Goal: Task Accomplishment & Management: Manage account settings

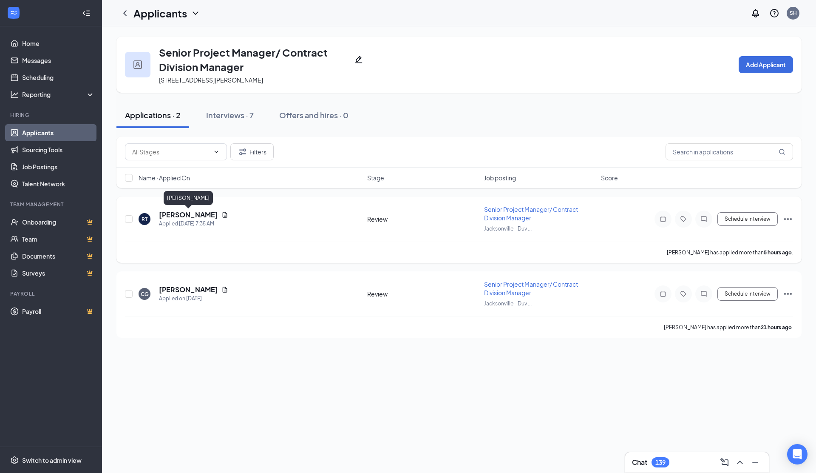
click at [188, 214] on h5 "[PERSON_NAME]" at bounding box center [188, 214] width 59 height 9
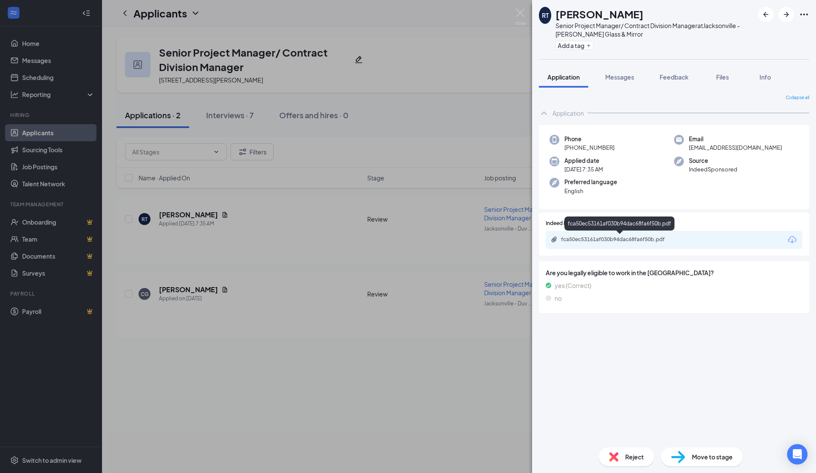
click at [603, 240] on div "fca50ec53161af030b94dac68fa6f50b.pdf" at bounding box center [620, 239] width 119 height 7
click at [691, 456] on div "Move to stage" at bounding box center [702, 456] width 82 height 19
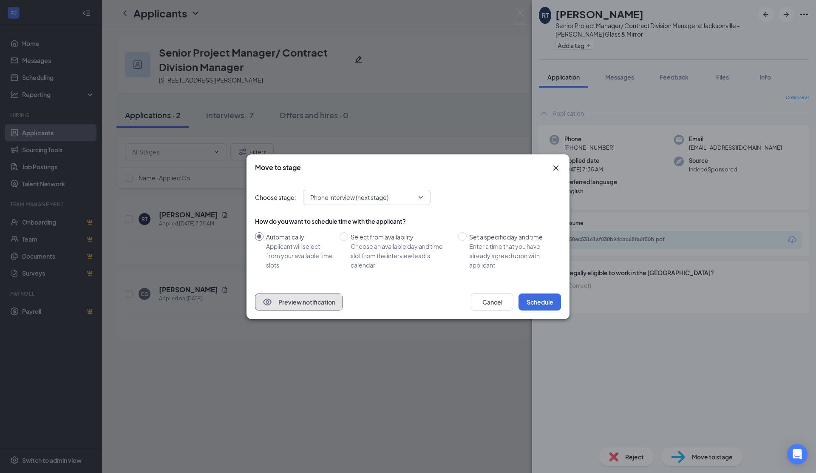
click at [294, 301] on button "Preview notification" at bounding box center [299, 301] width 88 height 17
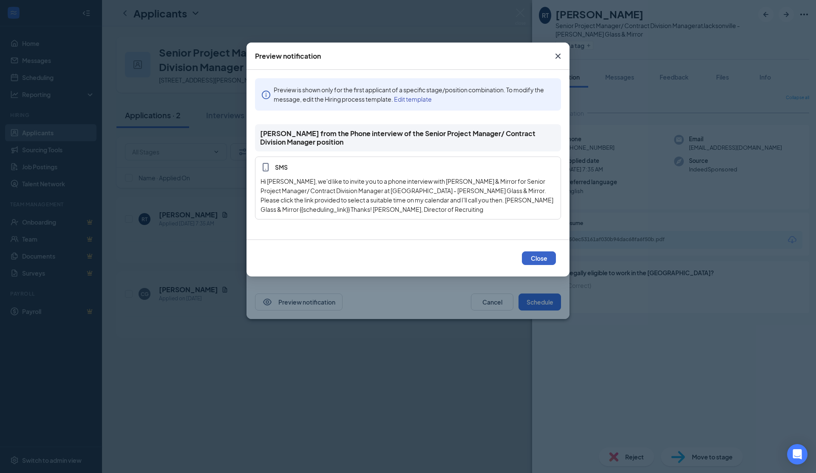
click at [540, 256] on button "Close" at bounding box center [539, 258] width 34 height 14
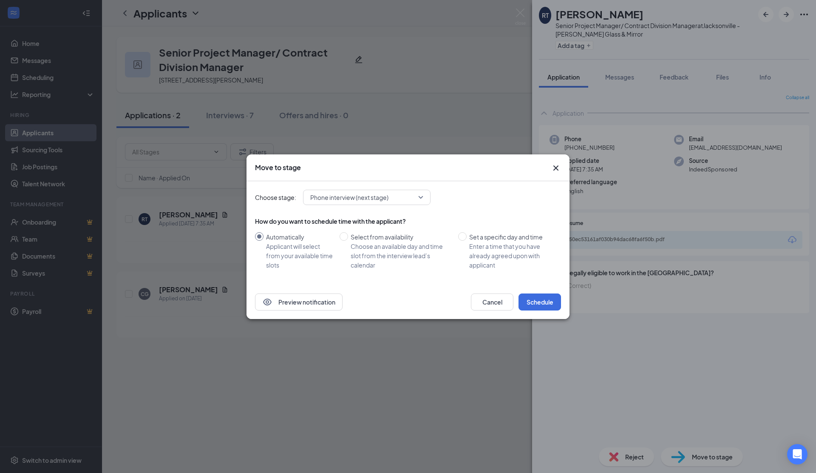
click at [556, 167] on icon "Cross" at bounding box center [555, 167] width 5 height 5
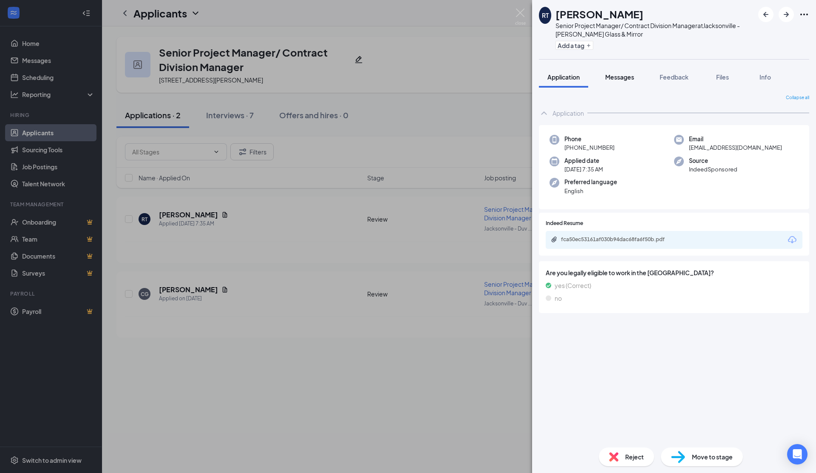
click at [621, 76] on span "Messages" at bounding box center [619, 77] width 29 height 8
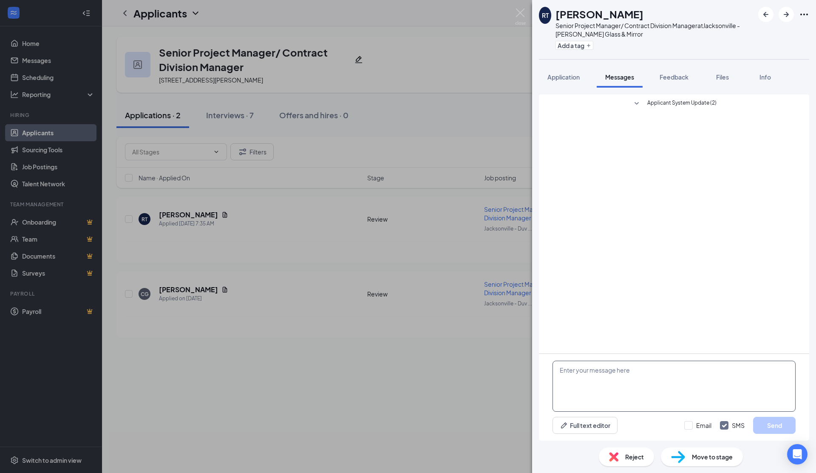
click at [583, 381] on textarea at bounding box center [673, 385] width 243 height 51
click at [676, 76] on span "Feedback" at bounding box center [674, 77] width 29 height 8
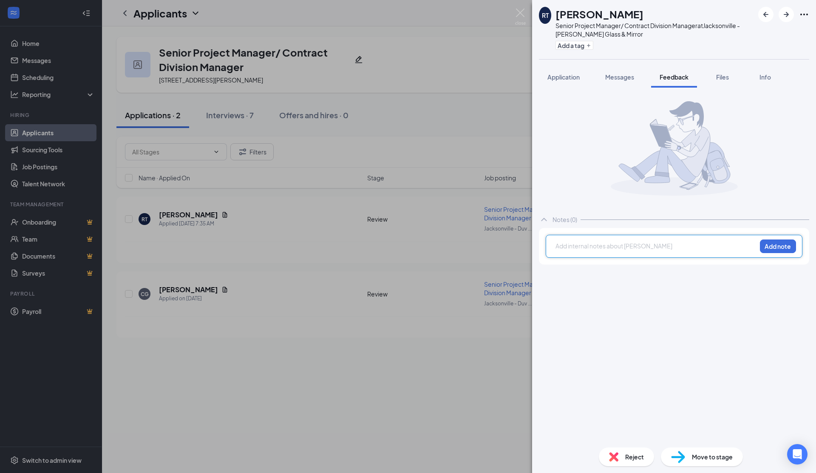
click at [569, 244] on div at bounding box center [656, 245] width 200 height 9
click at [622, 457] on div "Reject" at bounding box center [626, 456] width 55 height 19
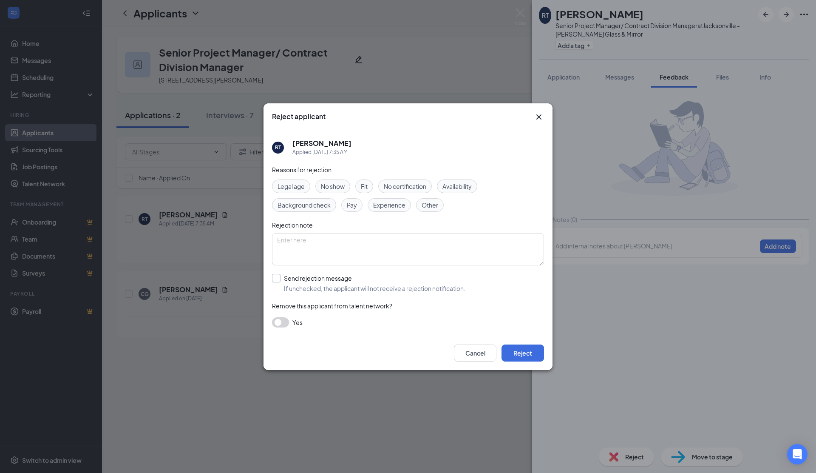
click at [278, 277] on input "Send rejection message If unchecked, the applicant will not receive a rejection…" at bounding box center [368, 283] width 193 height 19
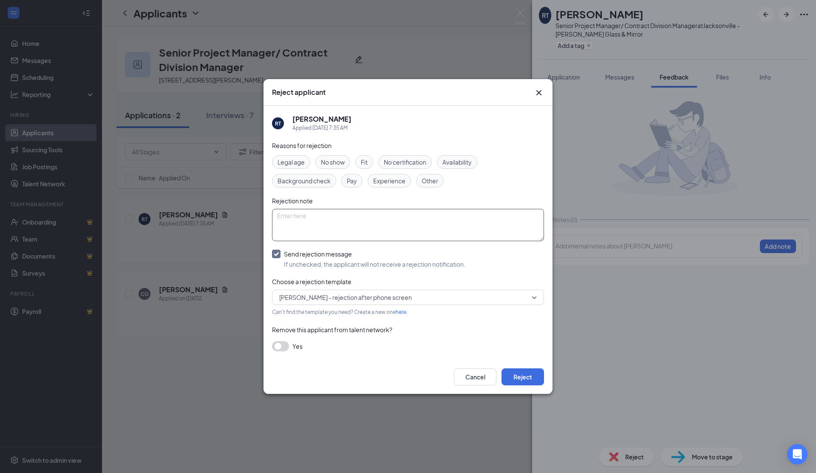
click at [274, 252] on input "Send rejection message If unchecked, the applicant will not receive a rejection…" at bounding box center [368, 258] width 193 height 19
checkbox input "false"
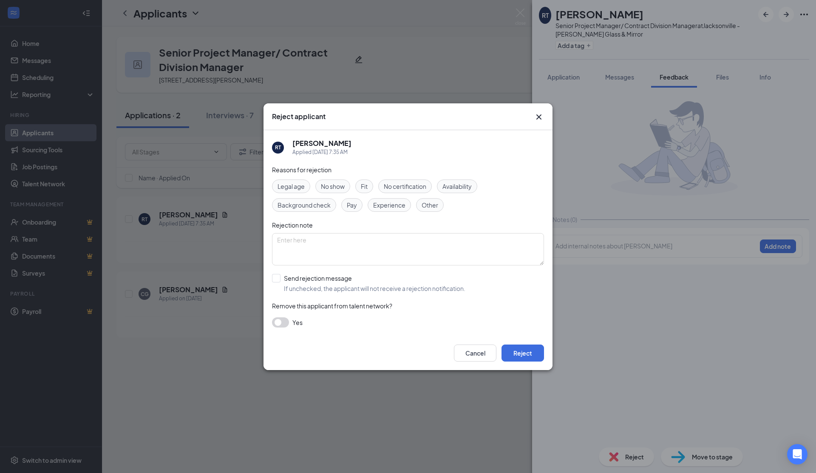
click at [365, 186] on span "Fit" at bounding box center [364, 185] width 7 height 9
drag, startPoint x: 540, startPoint y: 115, endPoint x: 558, endPoint y: 102, distance: 22.3
click at [540, 115] on icon "Cross" at bounding box center [539, 117] width 10 height 10
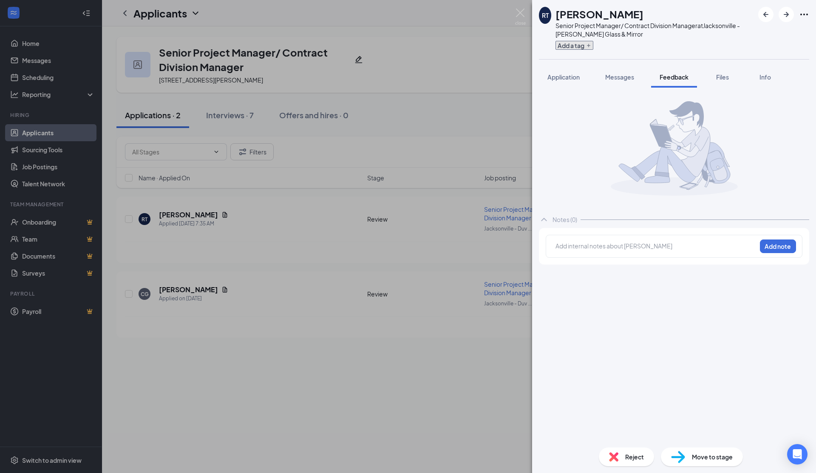
click at [578, 45] on button "Add a tag" at bounding box center [574, 45] width 38 height 9
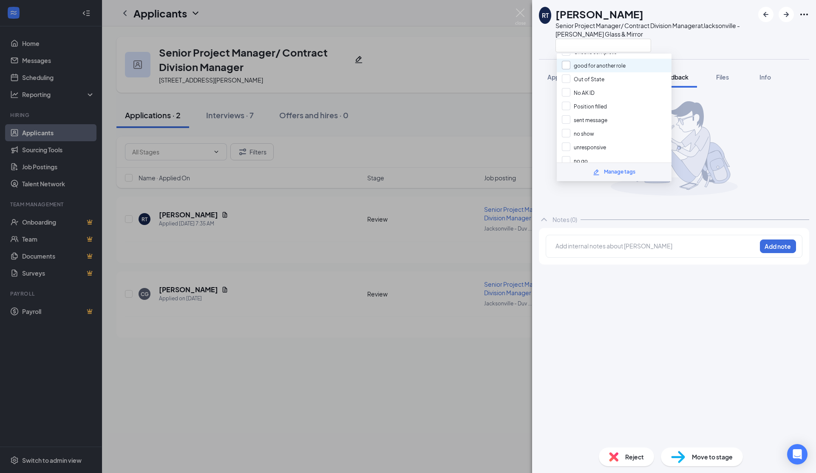
scroll to position [58, 0]
click at [521, 12] on img at bounding box center [520, 16] width 11 height 17
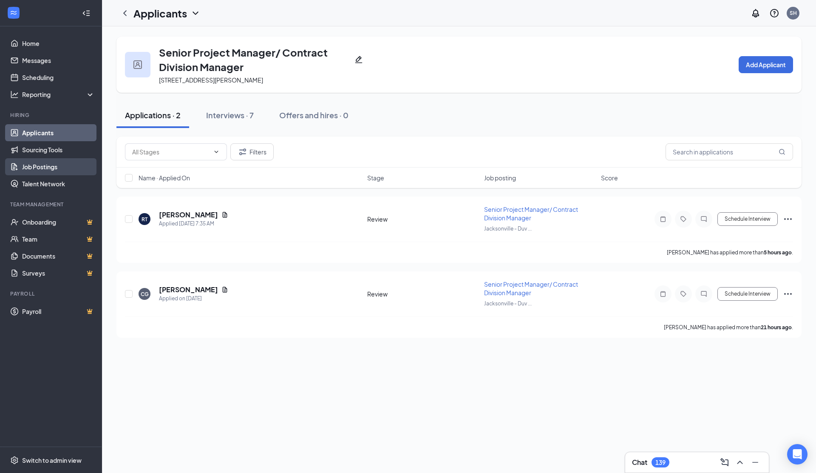
click at [42, 166] on link "Job Postings" at bounding box center [58, 166] width 73 height 17
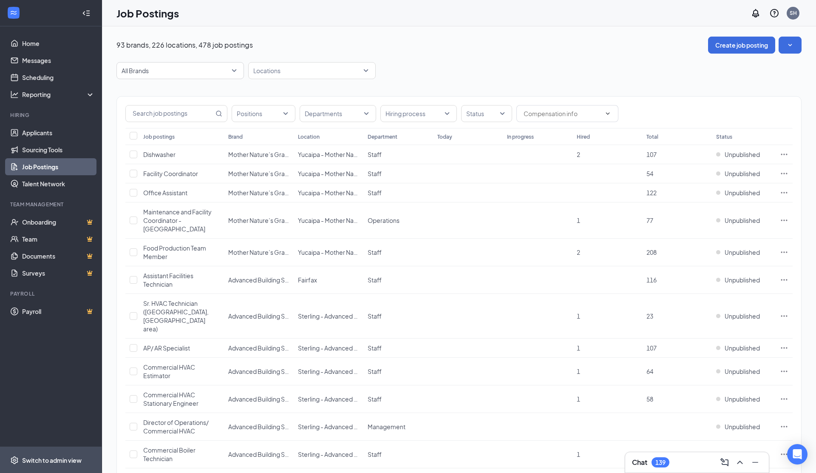
click at [58, 459] on div "Switch to admin view" at bounding box center [51, 460] width 59 height 8
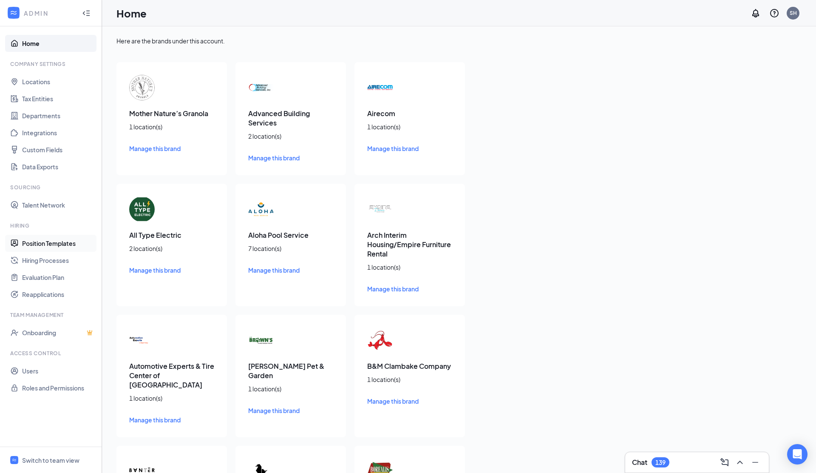
click at [50, 245] on link "Position Templates" at bounding box center [58, 243] width 73 height 17
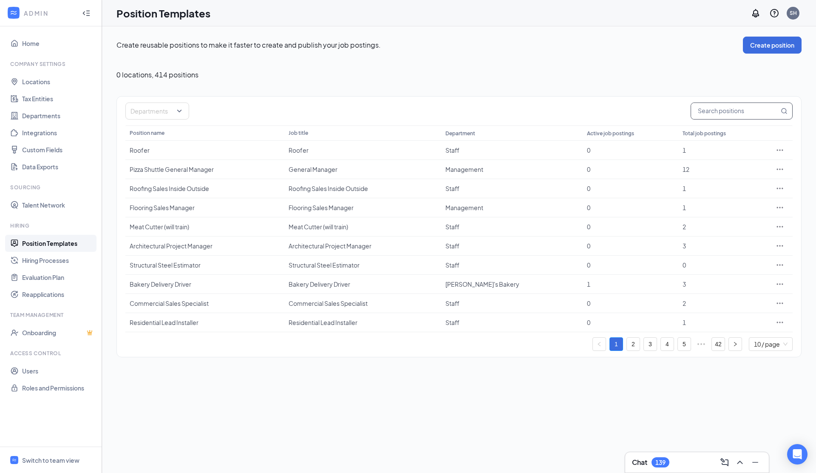
click at [714, 111] on input "text" at bounding box center [735, 111] width 88 height 16
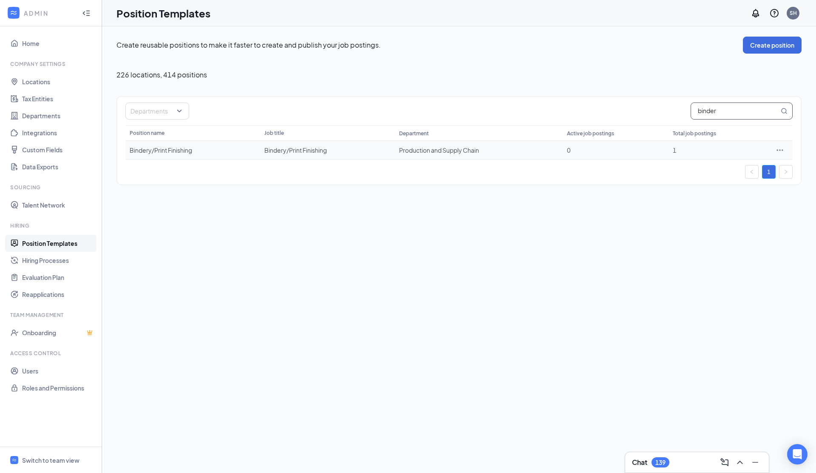
type input "binder"
click at [179, 148] on div "Bindery/Print Finishing" at bounding box center [193, 150] width 126 height 8
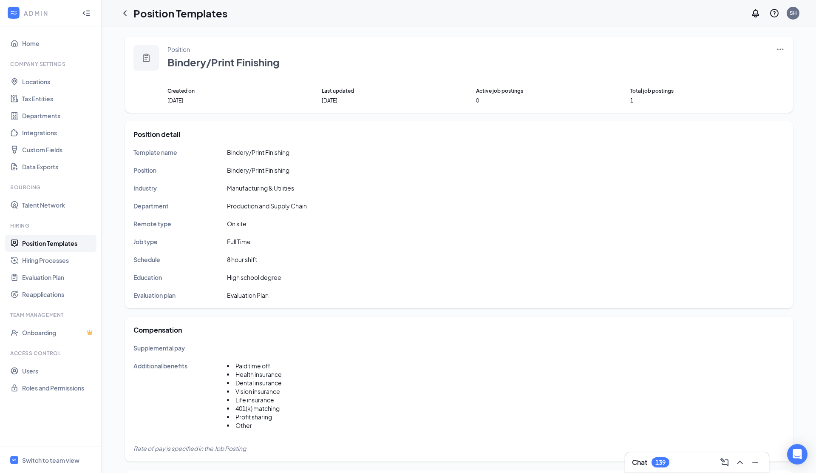
click at [781, 50] on icon "Ellipses" at bounding box center [780, 49] width 8 height 8
click at [719, 67] on span "Edit" at bounding box center [741, 66] width 73 height 9
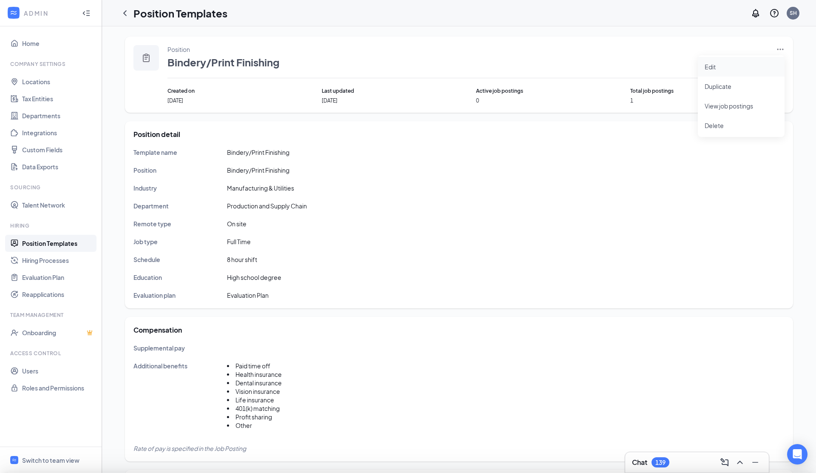
type input "Bindery/Print Finishing"
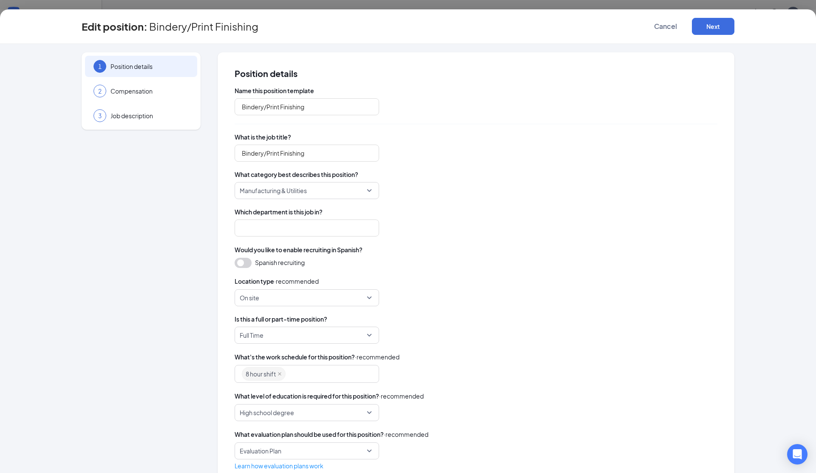
type input "Production and Supply Chain"
click at [156, 119] on span "Job description" at bounding box center [149, 115] width 78 height 8
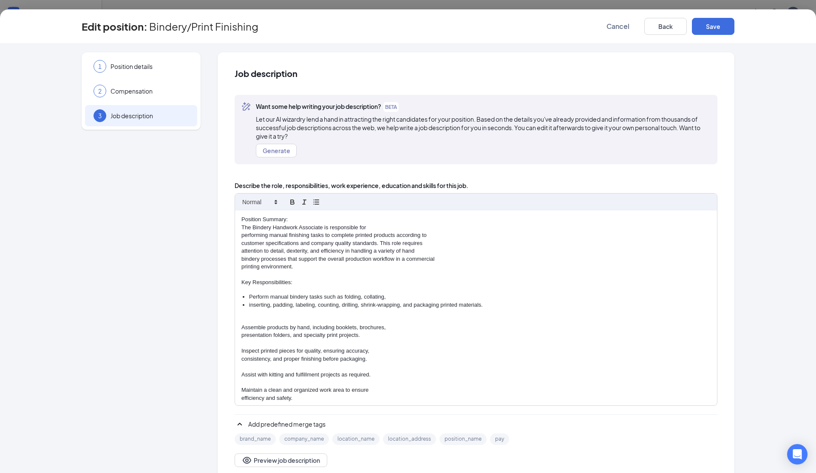
scroll to position [1, 0]
click at [281, 150] on button "Generate" at bounding box center [276, 151] width 41 height 14
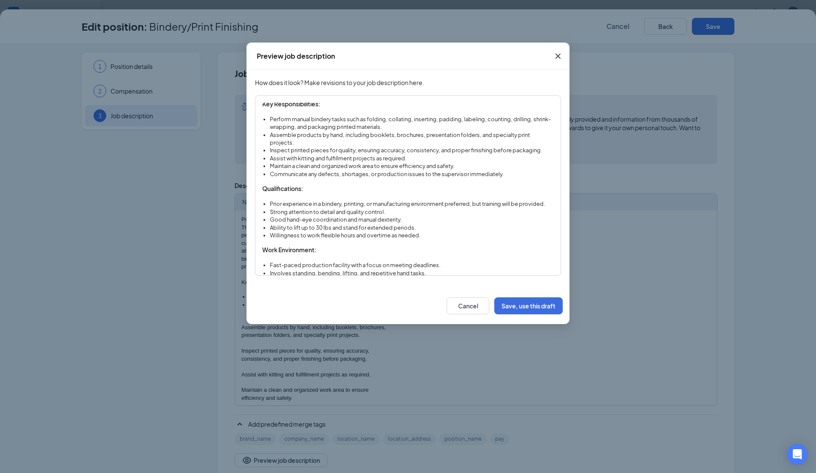
scroll to position [0, 0]
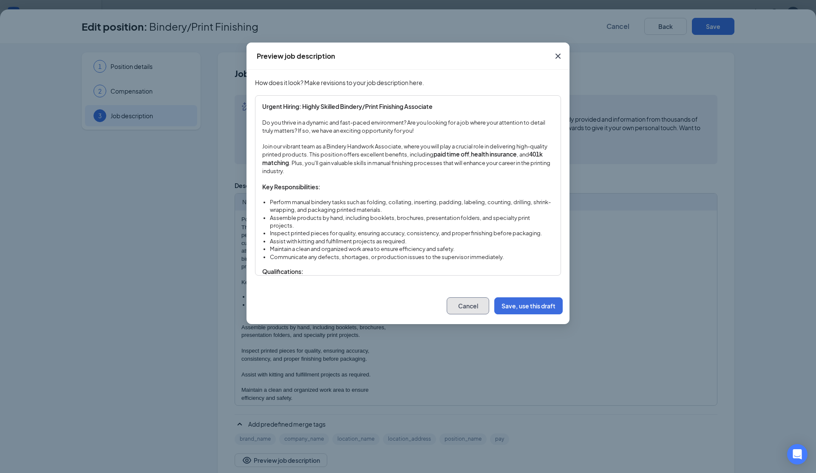
click at [461, 306] on button "Cancel" at bounding box center [468, 305] width 42 height 17
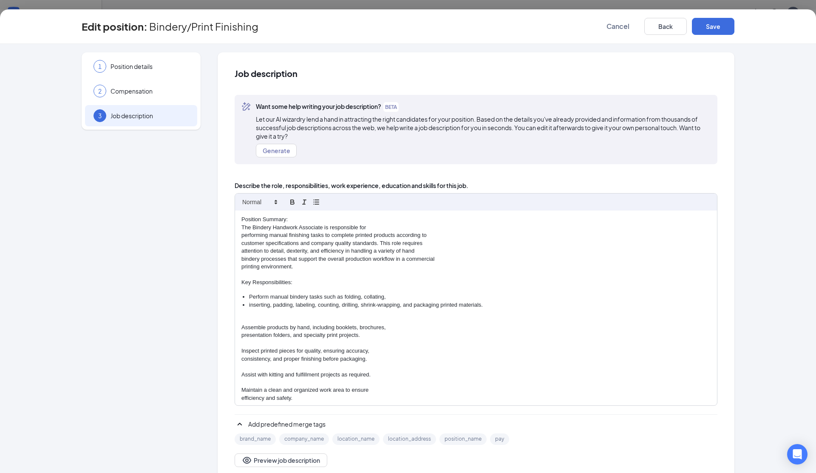
click at [301, 317] on p at bounding box center [475, 319] width 469 height 8
click at [319, 202] on line "button" at bounding box center [317, 202] width 4 height 0
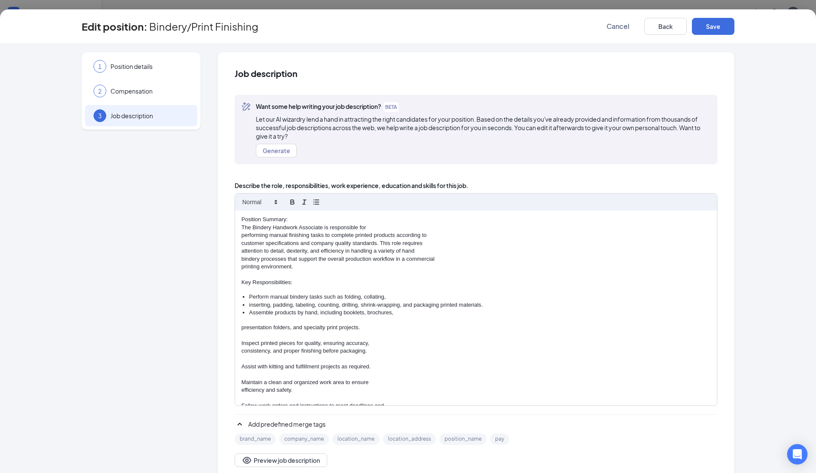
click at [404, 311] on li "Assemble products by hand, including booklets, brochures," at bounding box center [480, 313] width 462 height 8
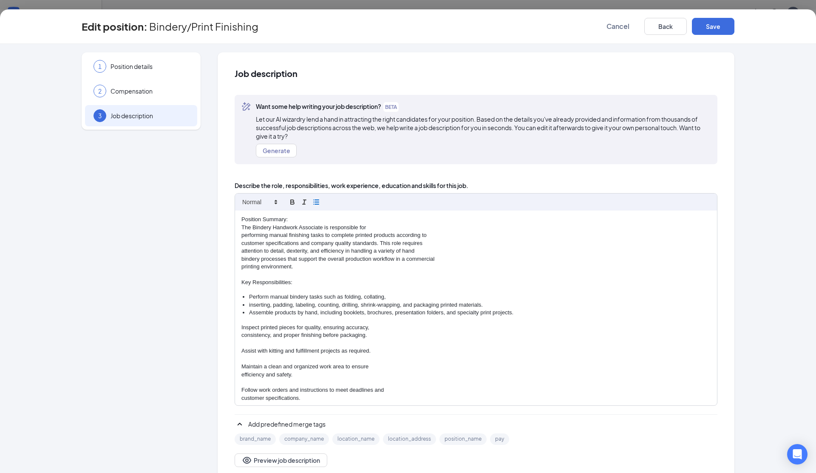
click at [316, 200] on icon "button" at bounding box center [316, 202] width 8 height 8
click at [385, 323] on li "Inspect printed pieces for quality, ensuring accuracy," at bounding box center [480, 321] width 462 height 8
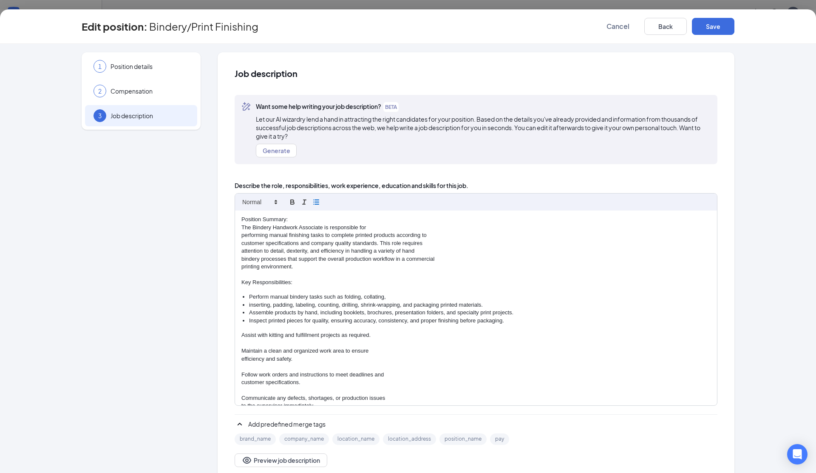
click at [320, 203] on button "button" at bounding box center [316, 202] width 12 height 10
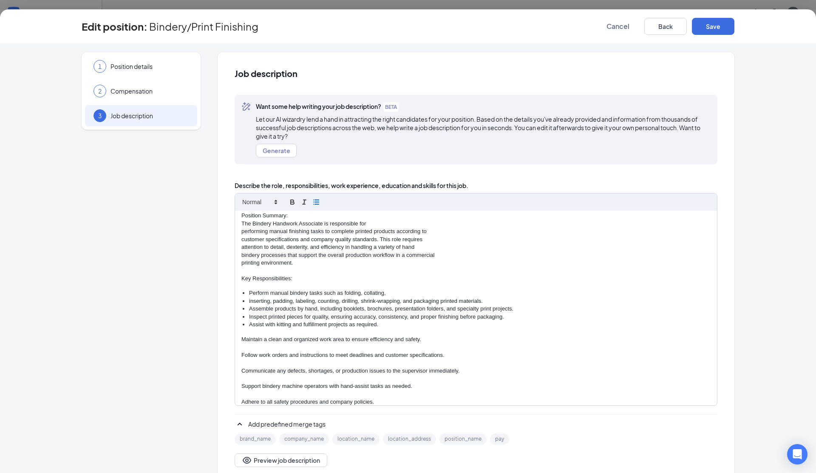
scroll to position [105, 0]
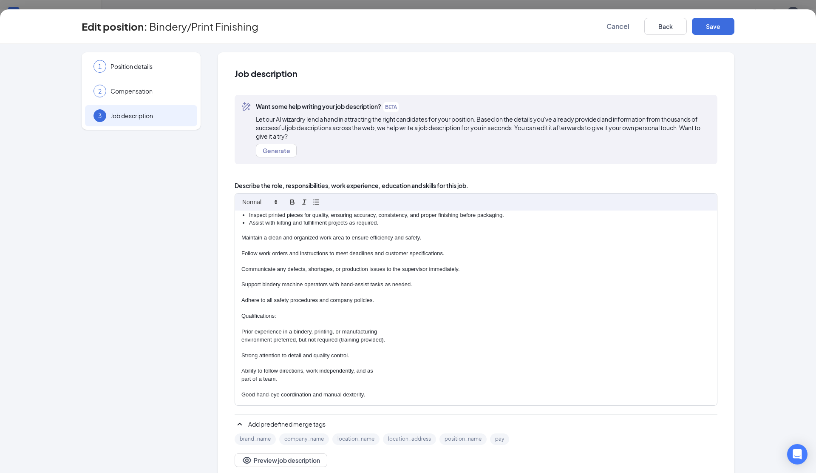
click at [332, 241] on p "Maintain a clean and organized work area to ensure efficiency and safety." at bounding box center [475, 238] width 469 height 8
click at [316, 202] on line "button" at bounding box center [317, 202] width 4 height 0
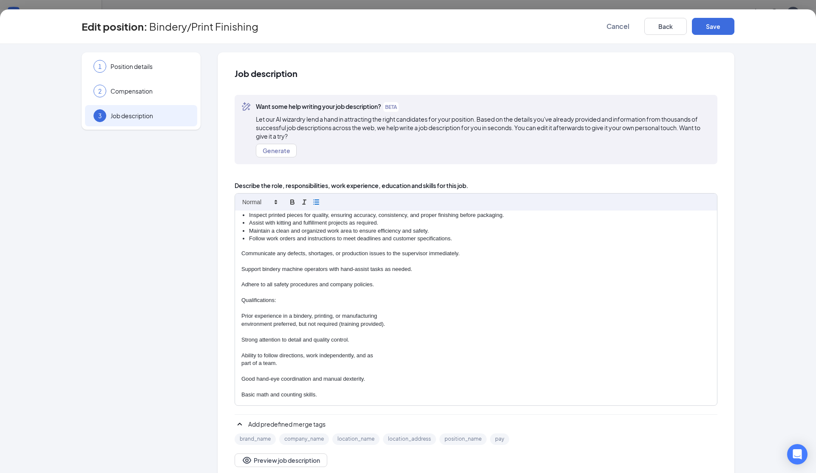
click at [316, 202] on line "button" at bounding box center [317, 202] width 4 height 0
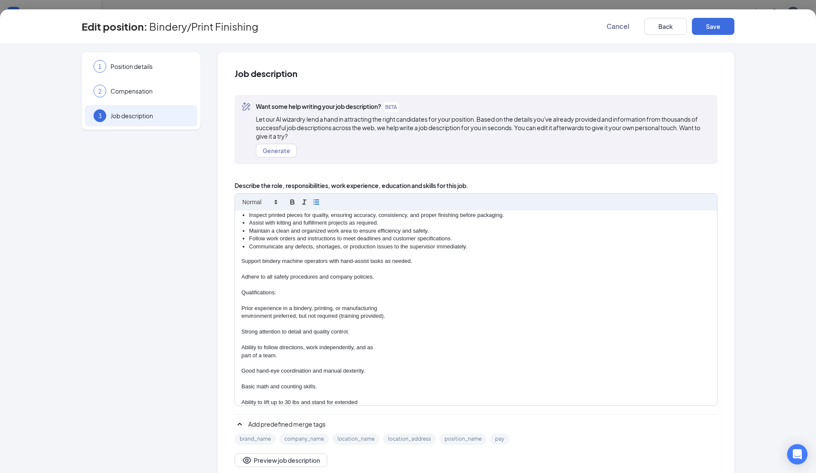
click at [316, 202] on line "button" at bounding box center [317, 202] width 4 height 0
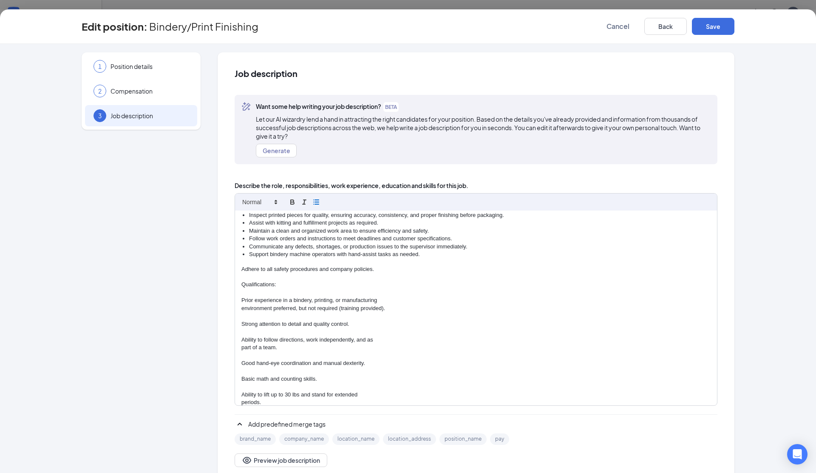
click at [316, 202] on line "button" at bounding box center [317, 202] width 4 height 0
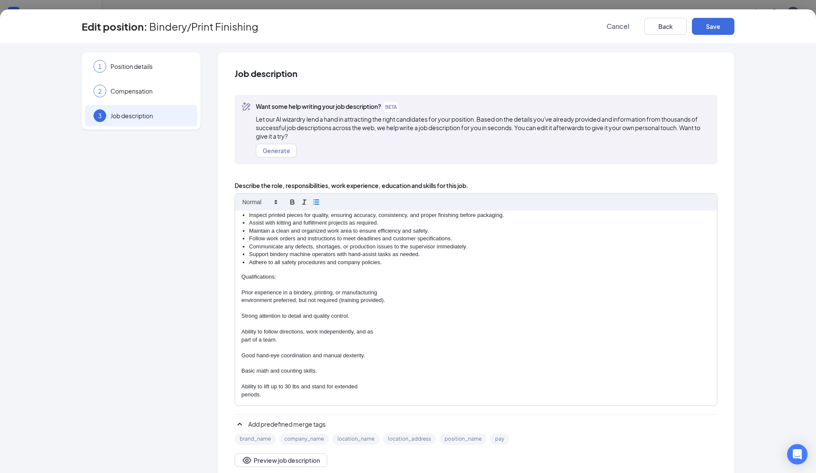
click at [317, 200] on icon "button" at bounding box center [316, 202] width 8 height 8
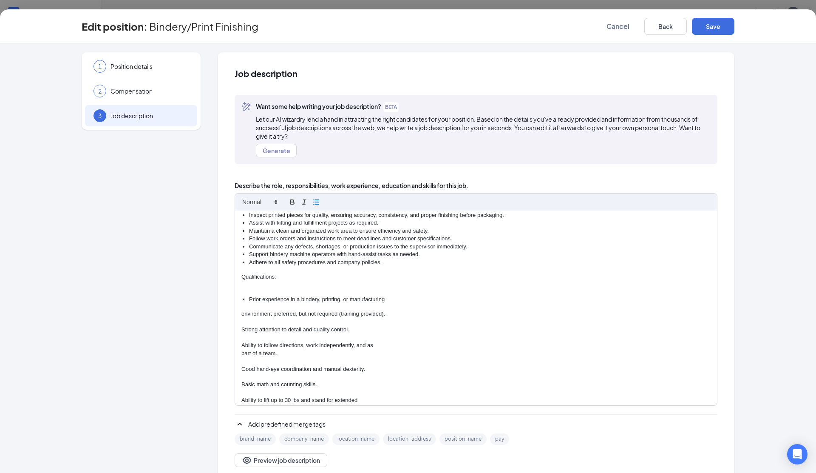
click at [394, 303] on div "Position Summary: The Bindery Handwork Associate is responsible for performing …" at bounding box center [476, 307] width 482 height 195
click at [392, 301] on li "Prior experience in a bindery, printing, or manufacturing" at bounding box center [480, 299] width 462 height 8
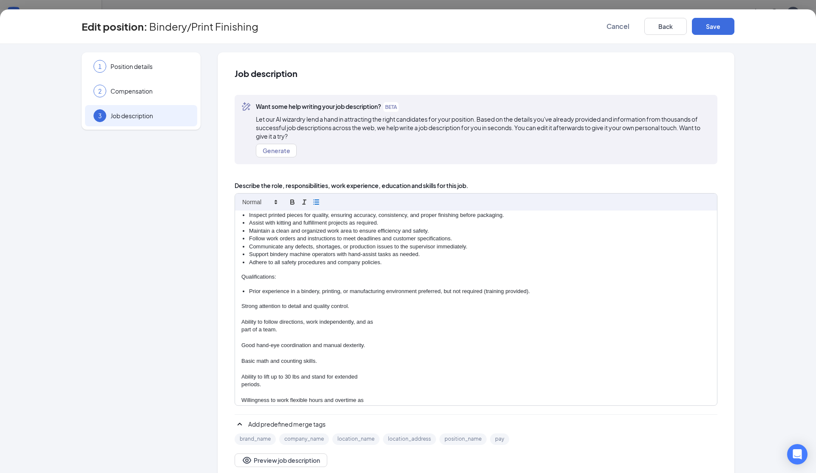
click at [316, 200] on line "button" at bounding box center [317, 200] width 4 height 0
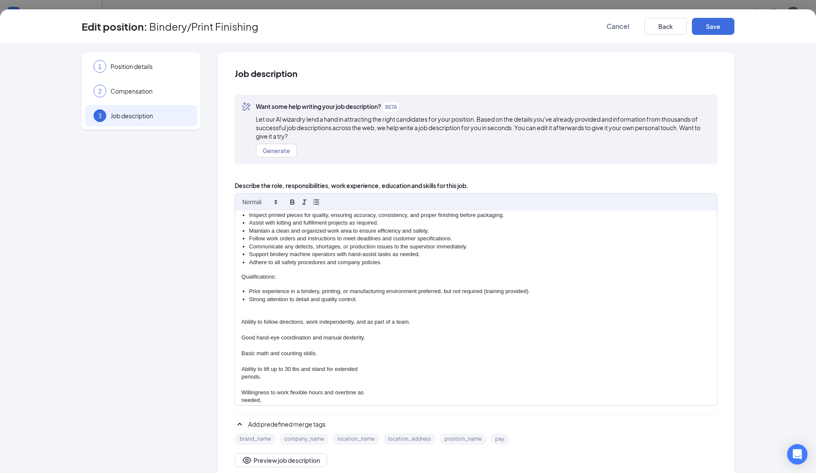
click at [378, 366] on p "Ability to lift up to 30 lbs and stand for extended" at bounding box center [475, 369] width 469 height 8
click at [349, 323] on p "Ability to follow directions, work independently, and as part of a team." at bounding box center [475, 322] width 469 height 8
click at [317, 201] on icon "button" at bounding box center [316, 202] width 8 height 8
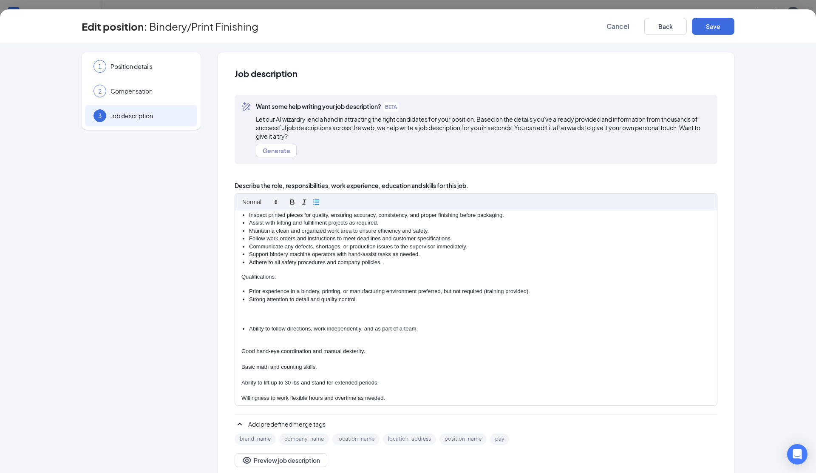
click at [317, 201] on icon "button" at bounding box center [316, 202] width 8 height 8
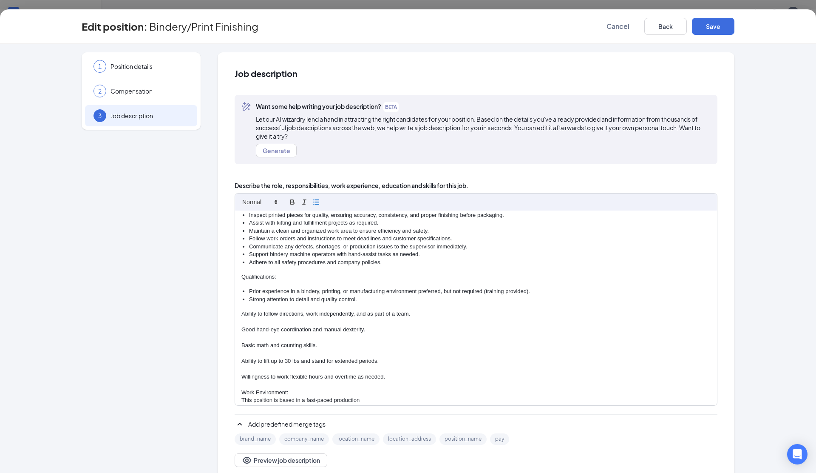
click at [317, 200] on line "button" at bounding box center [317, 200] width 4 height 0
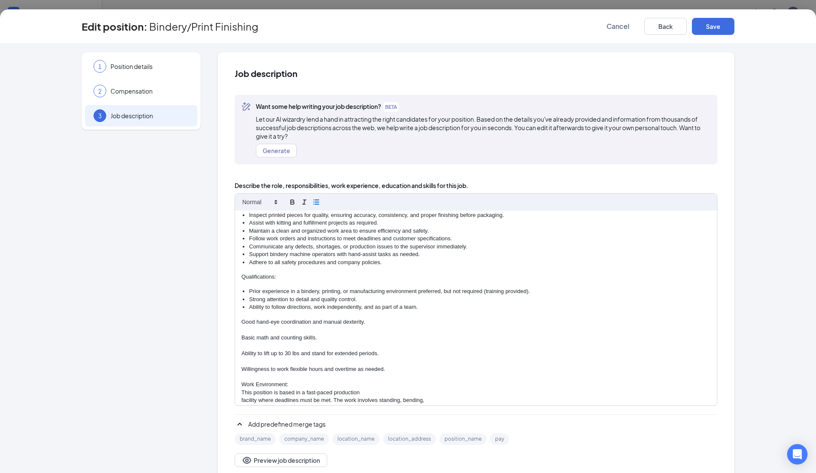
click at [317, 200] on line "button" at bounding box center [317, 200] width 4 height 0
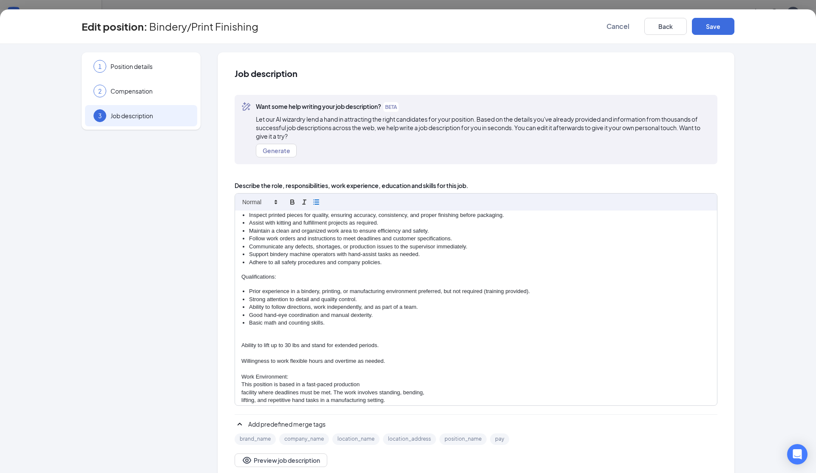
scroll to position [102, 0]
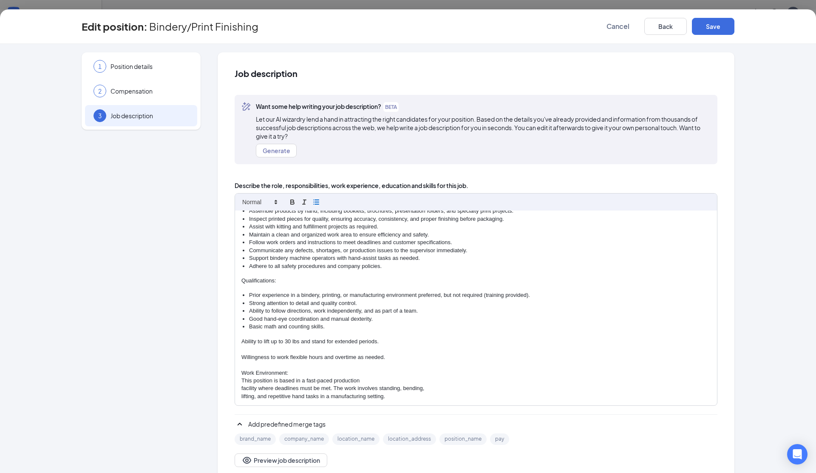
click at [317, 200] on line "button" at bounding box center [317, 200] width 4 height 0
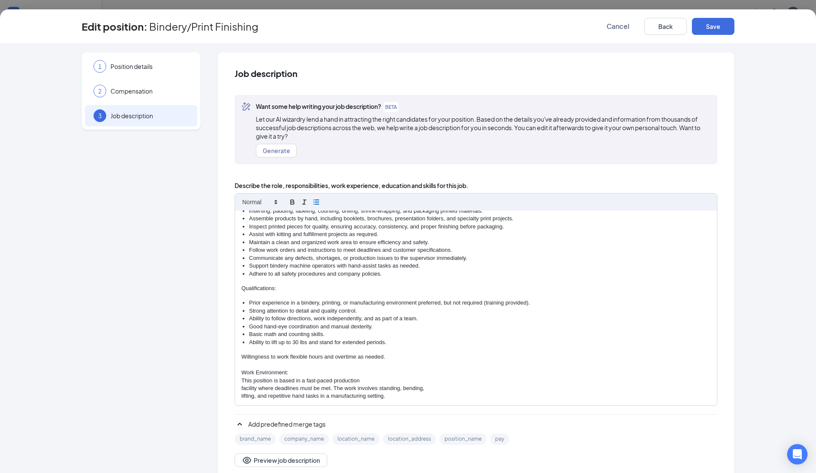
scroll to position [94, 0]
click at [317, 200] on line "button" at bounding box center [317, 200] width 4 height 0
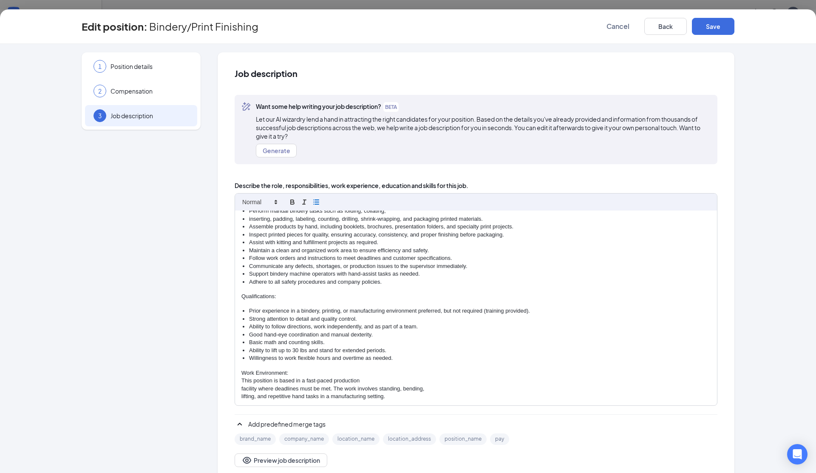
click at [318, 200] on icon "button" at bounding box center [316, 202] width 8 height 8
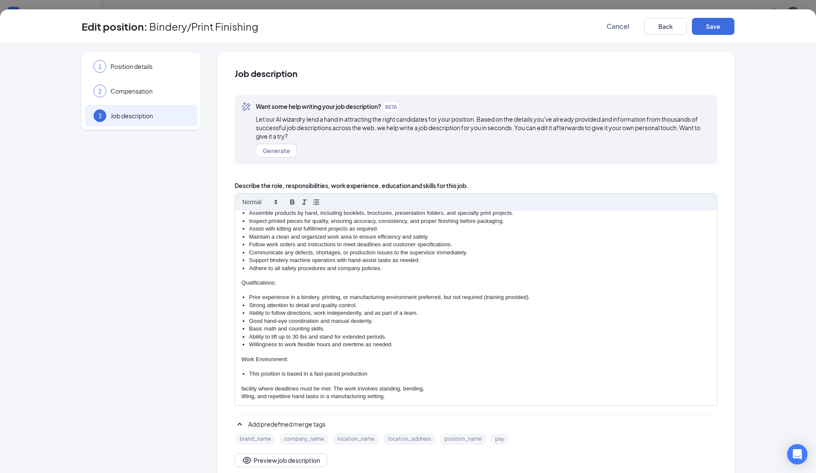
click at [388, 374] on li "This position is based in a fast-paced production" at bounding box center [480, 374] width 462 height 8
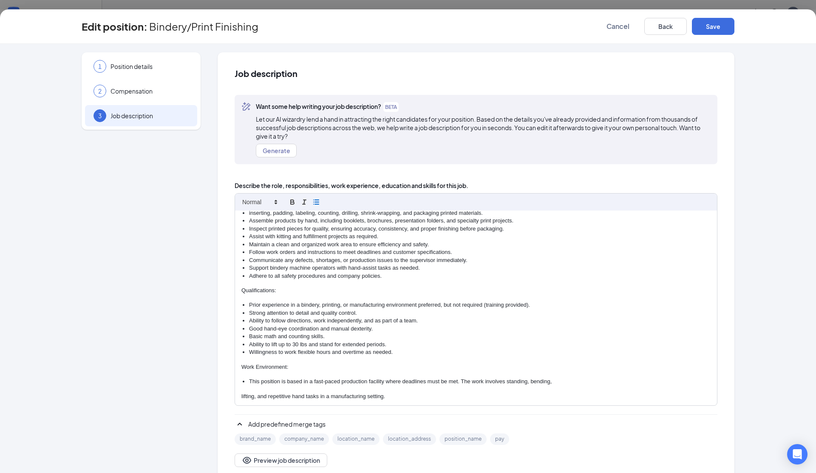
scroll to position [92, 0]
click at [563, 380] on li "This position is based in a fast-paced production facility where deadlines must…" at bounding box center [480, 381] width 462 height 8
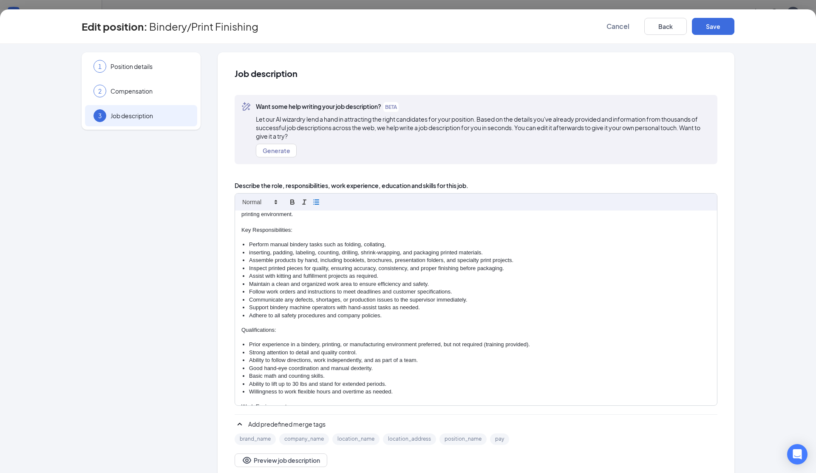
scroll to position [0, 0]
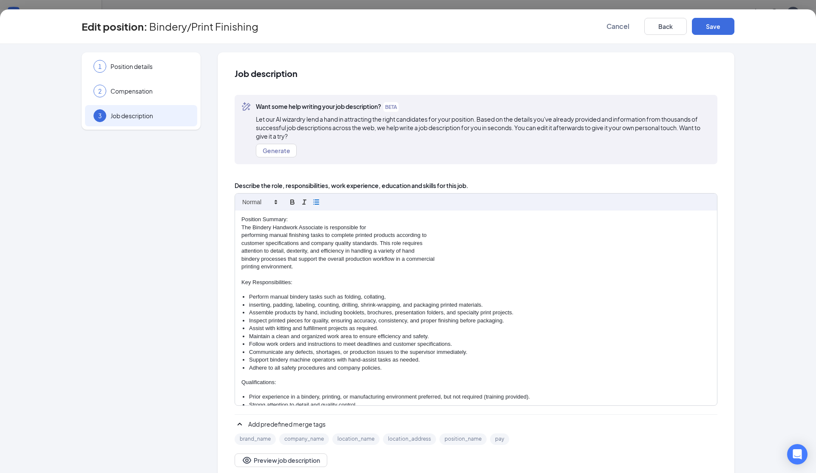
click at [376, 227] on p "The Bindery Handwork Associate is responsible for" at bounding box center [475, 228] width 469 height 8
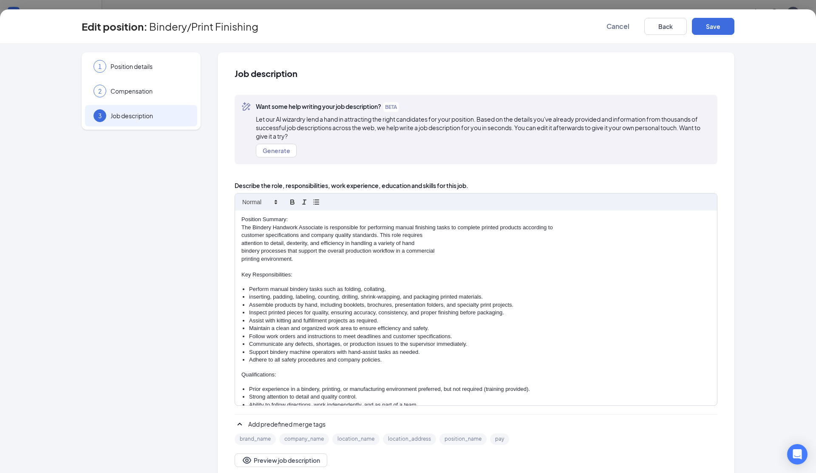
click at [560, 226] on p "The Bindery Handwork Associate is responsible for performing manual finishing t…" at bounding box center [475, 228] width 469 height 8
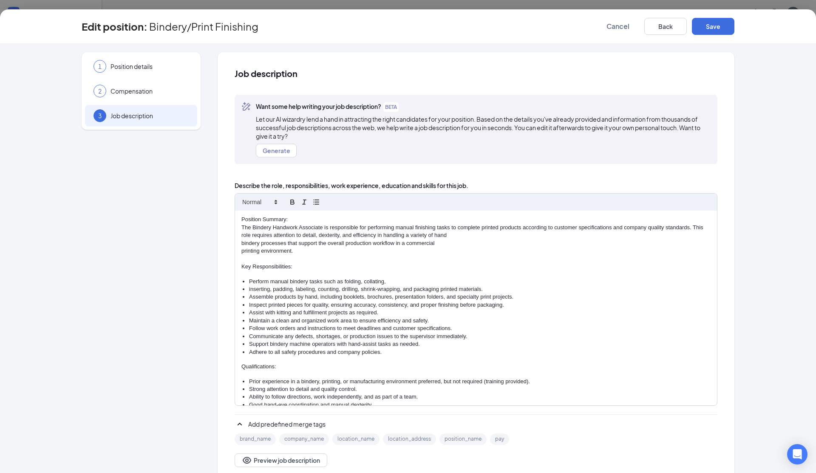
click at [461, 234] on p "The Bindery Handwork Associate is responsible for performing manual finishing t…" at bounding box center [475, 232] width 469 height 16
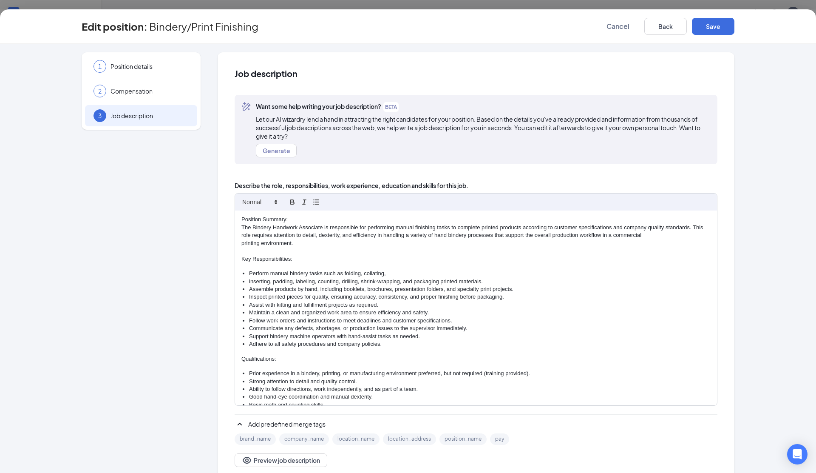
click at [663, 233] on p "The Bindery Handwork Associate is responsible for performing manual finishing t…" at bounding box center [475, 232] width 469 height 16
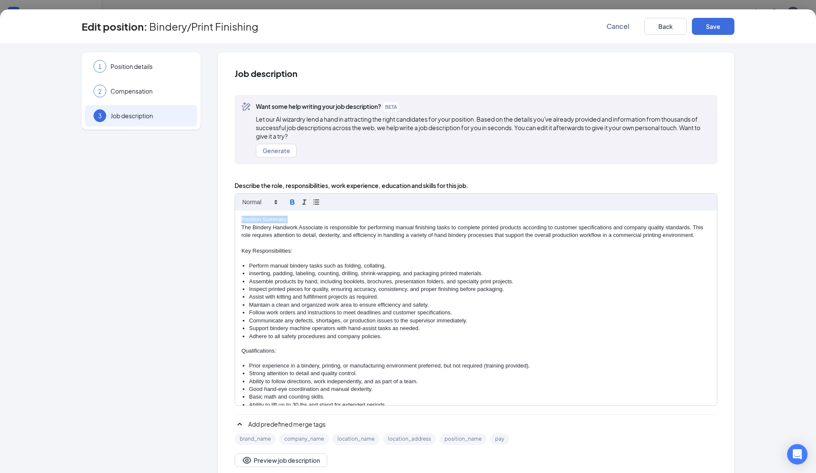
drag, startPoint x: 241, startPoint y: 218, endPoint x: 297, endPoint y: 206, distance: 57.0
click at [302, 219] on p "Position Summary:" at bounding box center [475, 219] width 469 height 8
click at [293, 198] on icon "button" at bounding box center [293, 202] width 8 height 8
drag, startPoint x: 242, startPoint y: 250, endPoint x: 293, endPoint y: 223, distance: 57.6
click at [299, 251] on p "Key Responsibilities:" at bounding box center [475, 252] width 469 height 8
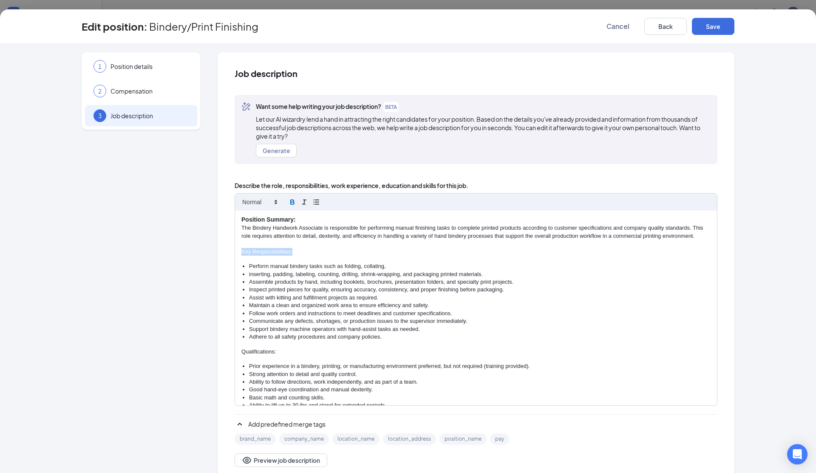
click at [292, 198] on icon "button" at bounding box center [293, 202] width 8 height 8
drag, startPoint x: 241, startPoint y: 353, endPoint x: 309, endPoint y: 352, distance: 68.0
click at [309, 353] on div "Position Summary: The Bindery Handwork Associate is responsible for performing …" at bounding box center [476, 307] width 482 height 195
click at [296, 199] on icon "button" at bounding box center [293, 202] width 8 height 8
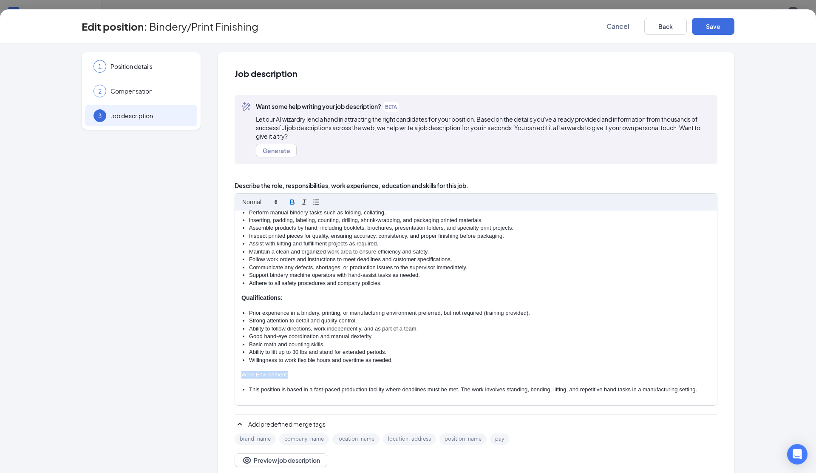
drag, startPoint x: 240, startPoint y: 372, endPoint x: 310, endPoint y: 373, distance: 70.6
click at [310, 373] on div "Position Summary: The Bindery Handwork Associate is responsible for performing …" at bounding box center [476, 307] width 482 height 195
click at [295, 198] on icon "button" at bounding box center [293, 202] width 8 height 8
click at [707, 24] on button "Save" at bounding box center [713, 26] width 42 height 17
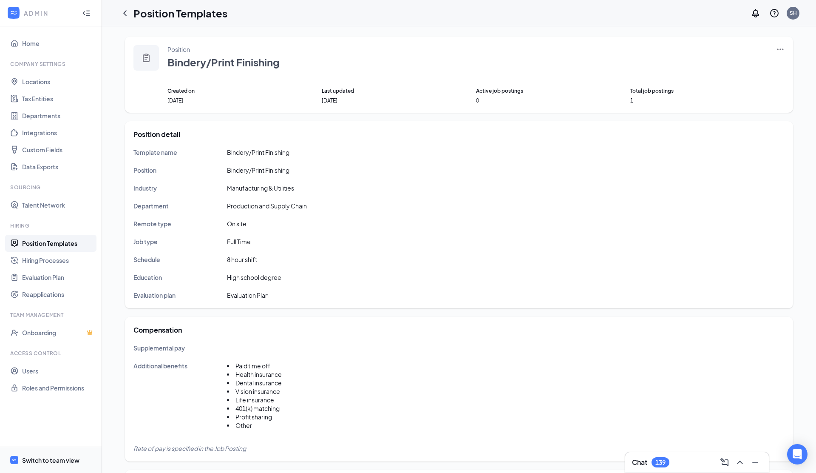
click at [53, 454] on span "Switch to team view" at bounding box center [58, 460] width 73 height 26
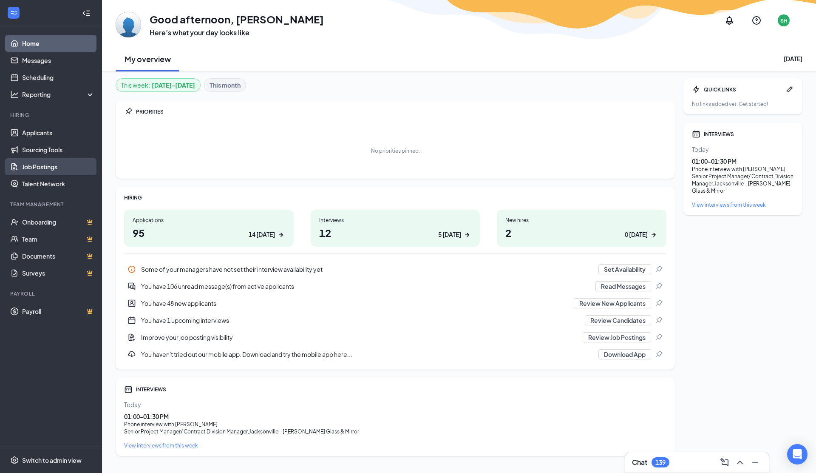
click at [45, 167] on link "Job Postings" at bounding box center [58, 166] width 73 height 17
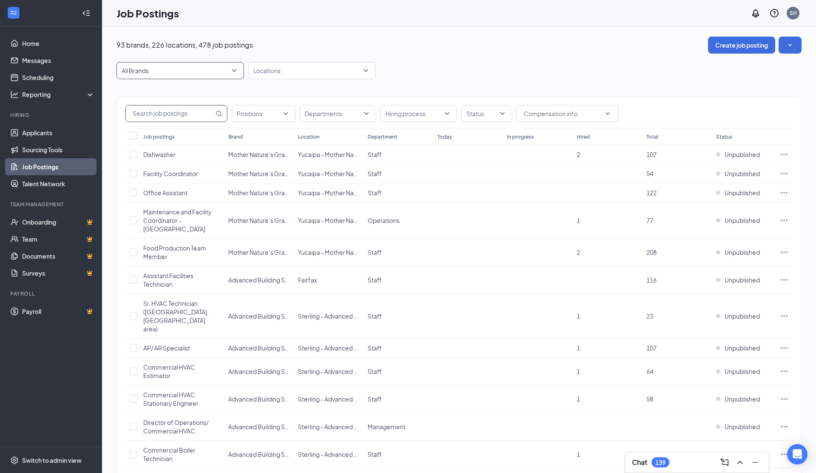
click at [168, 71] on span "All Brands" at bounding box center [177, 70] width 110 height 8
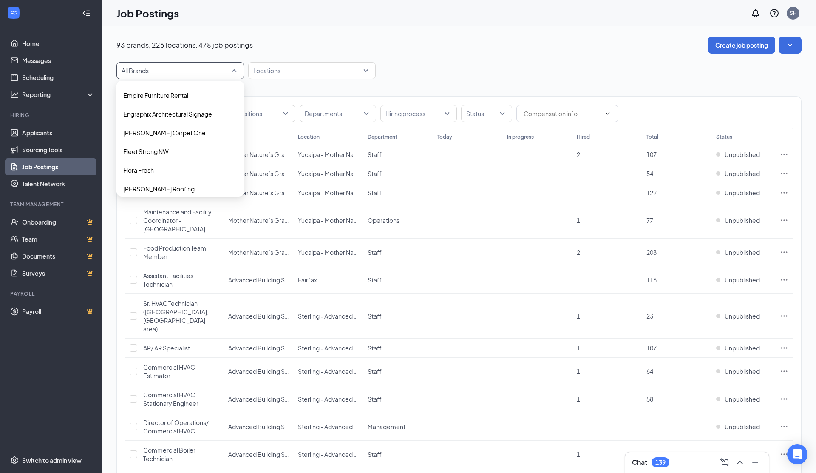
scroll to position [547, 0]
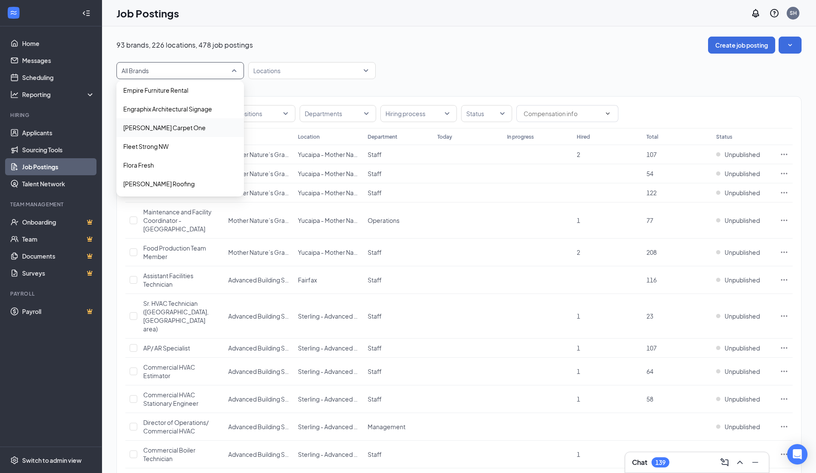
click at [177, 127] on p "[PERSON_NAME] Carpet One" at bounding box center [164, 127] width 82 height 8
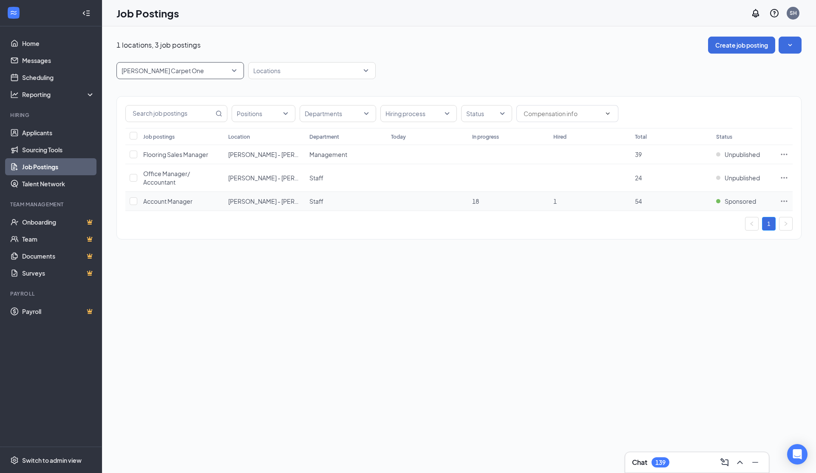
click at [785, 201] on icon "Ellipses" at bounding box center [784, 201] width 8 height 8
click at [693, 240] on span "View sourcing tools" at bounding box center [695, 238] width 54 height 8
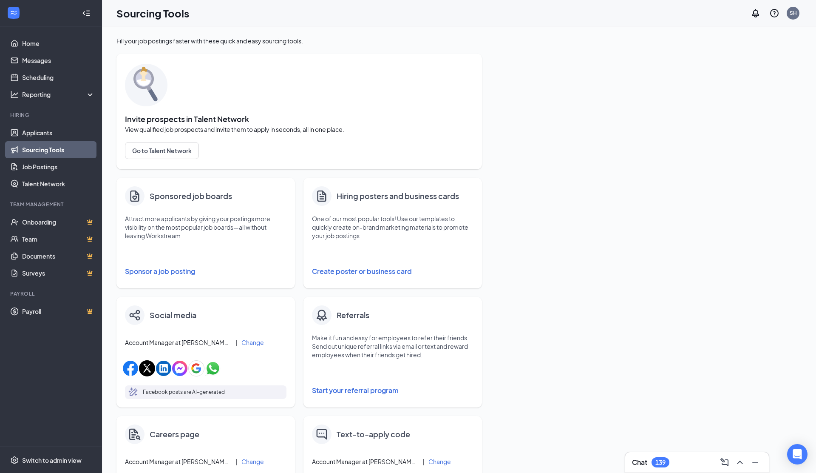
click at [145, 266] on button "Sponsor a job posting" at bounding box center [205, 271] width 161 height 17
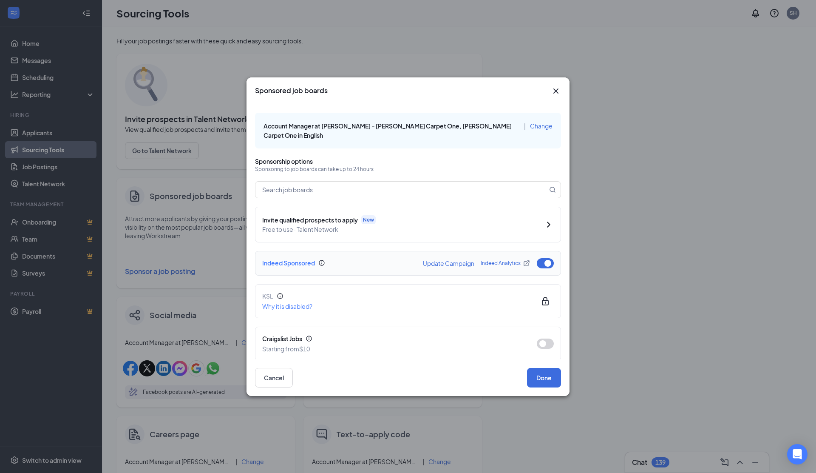
click at [542, 258] on button "button" at bounding box center [545, 263] width 17 height 10
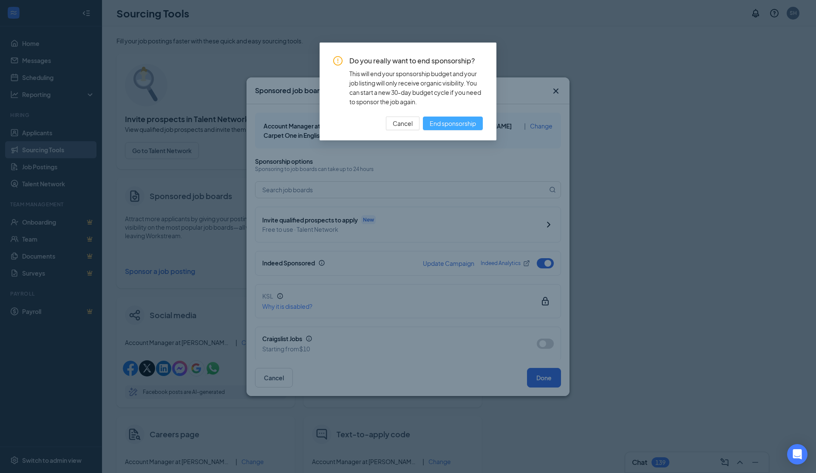
click at [439, 124] on span "End sponsorship" at bounding box center [453, 123] width 46 height 9
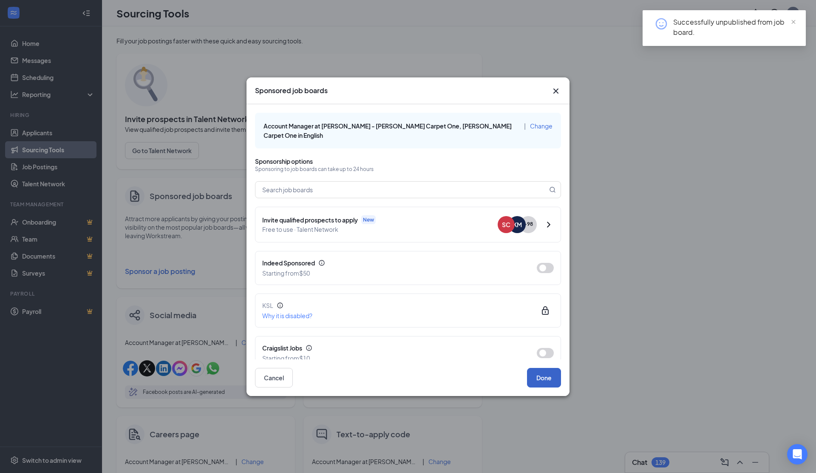
click at [551, 375] on button "Done" at bounding box center [544, 378] width 34 height 20
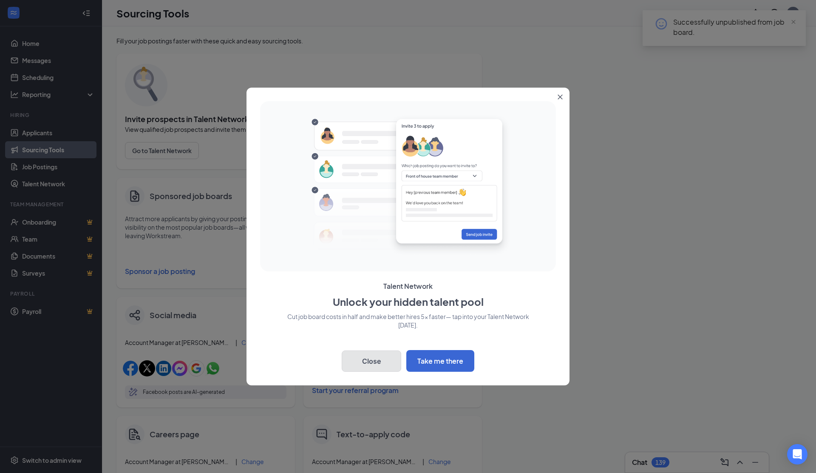
drag, startPoint x: 362, startPoint y: 361, endPoint x: 319, endPoint y: 325, distance: 56.2
click at [362, 361] on button "Close" at bounding box center [371, 360] width 59 height 21
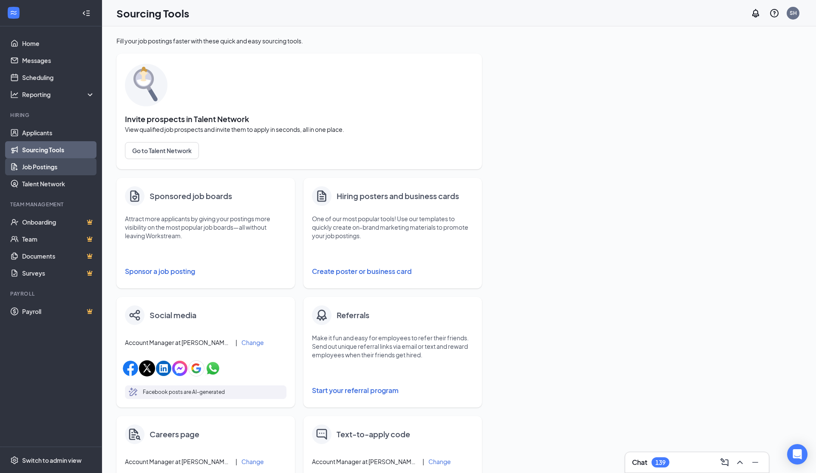
click at [25, 161] on link "Job Postings" at bounding box center [58, 166] width 73 height 17
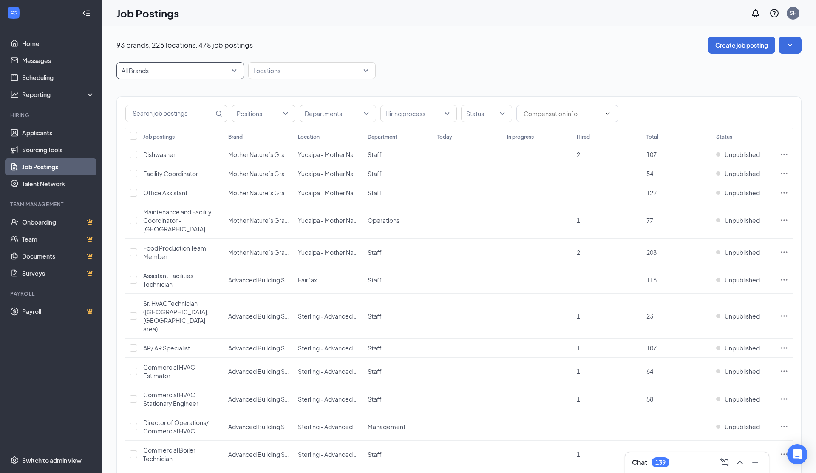
click at [199, 73] on span "All Brands" at bounding box center [177, 70] width 110 height 8
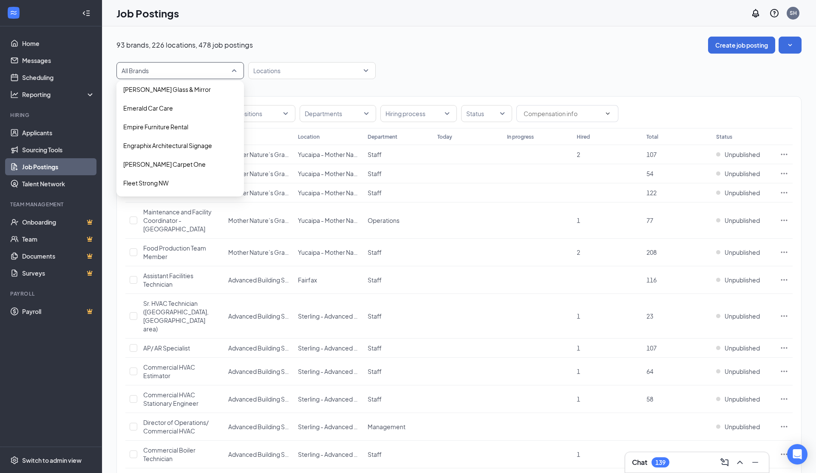
scroll to position [511, 0]
click at [194, 169] on div "[PERSON_NAME] Carpet One" at bounding box center [179, 163] width 127 height 19
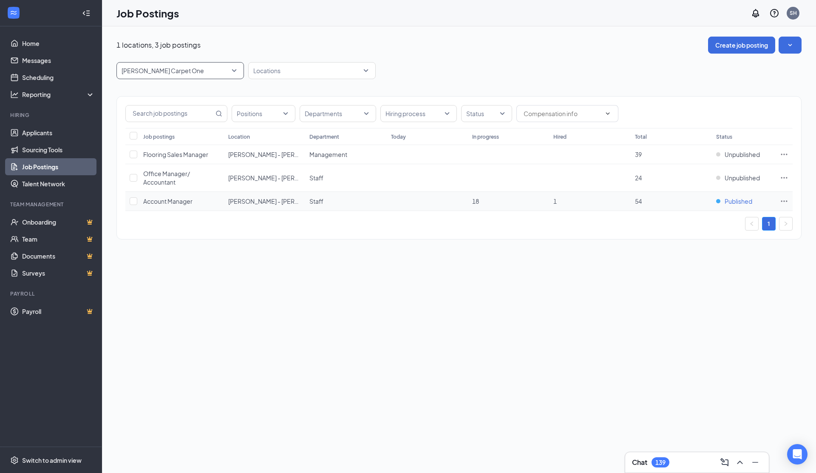
click at [736, 201] on span "Published" at bounding box center [739, 201] width 28 height 8
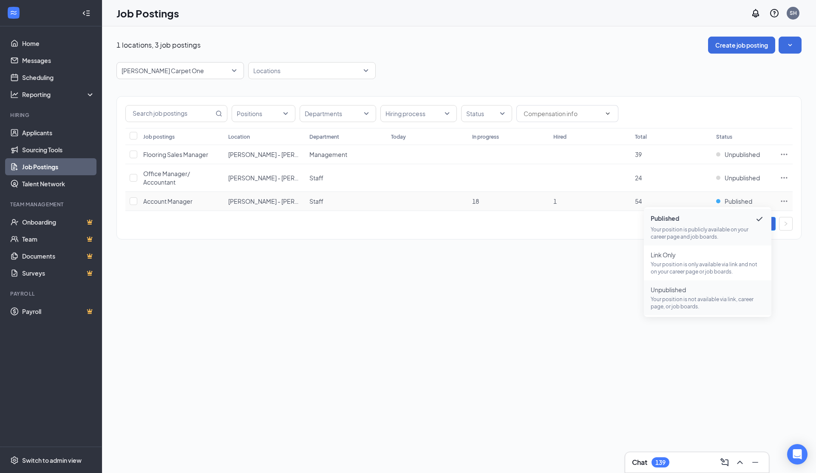
click at [676, 291] on span "Unpublished" at bounding box center [708, 289] width 114 height 8
